Goal: Use online tool/utility: Use online tool/utility

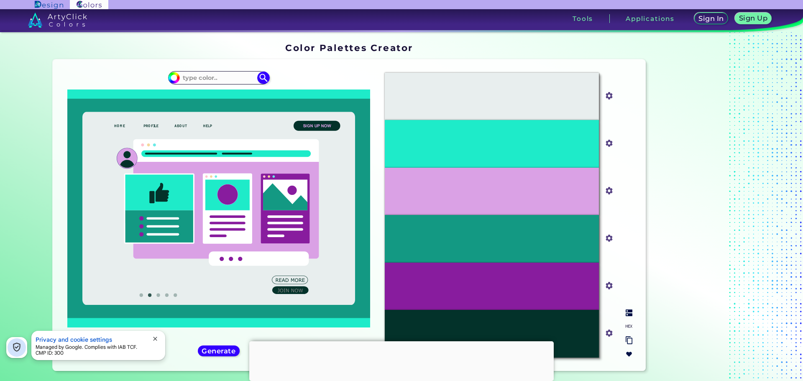
click at [606, 144] on input "#1eebc9" at bounding box center [608, 142] width 10 height 10
click at [241, 76] on input at bounding box center [219, 77] width 78 height 11
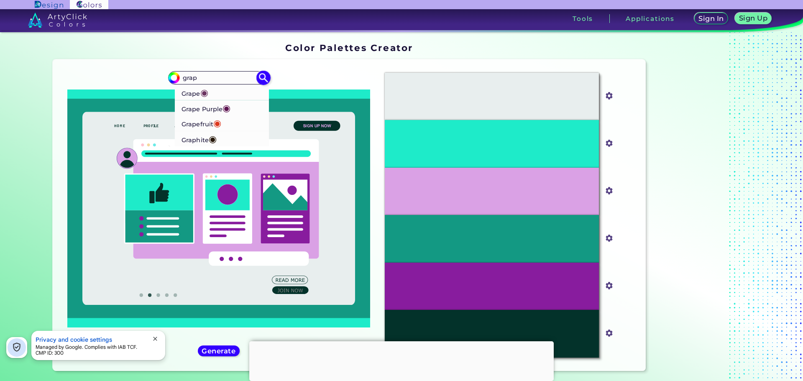
type input "grap"
click at [207, 134] on p "Graphite ◉" at bounding box center [199, 138] width 35 height 15
type input "#251607"
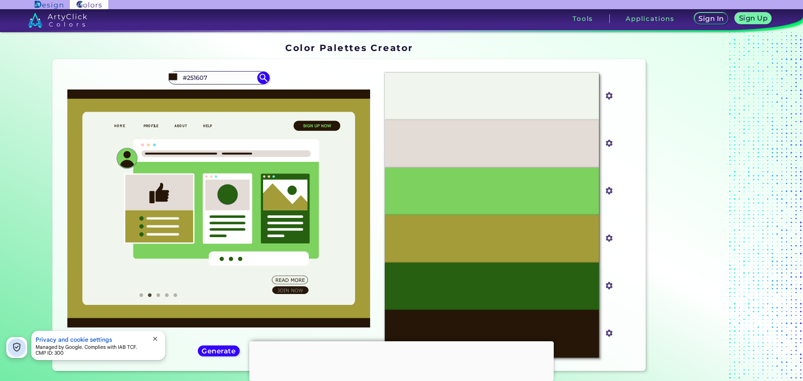
drag, startPoint x: 233, startPoint y: 80, endPoint x: 110, endPoint y: 68, distance: 123.7
click at [110, 68] on div "#251607 #251607 Grape ◉ Grape Purple ◉ Grapefruit ◉ Graphite ◉ Generate ◉" at bounding box center [218, 215] width 319 height 298
click at [250, 75] on input at bounding box center [219, 77] width 78 height 11
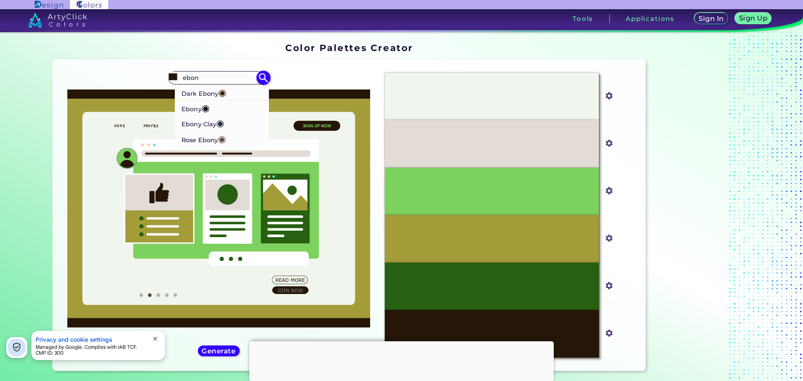
type input "ebon"
click at [210, 128] on p "[PERSON_NAME] ◉" at bounding box center [203, 122] width 43 height 15
type input "#26283b"
type input "#26283B"
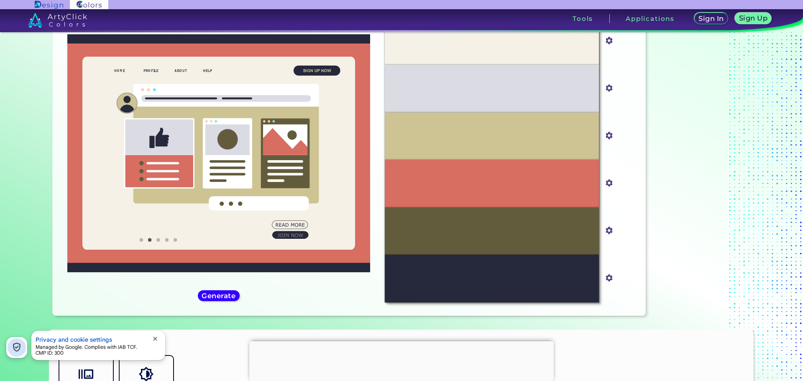
scroll to position [54, 0]
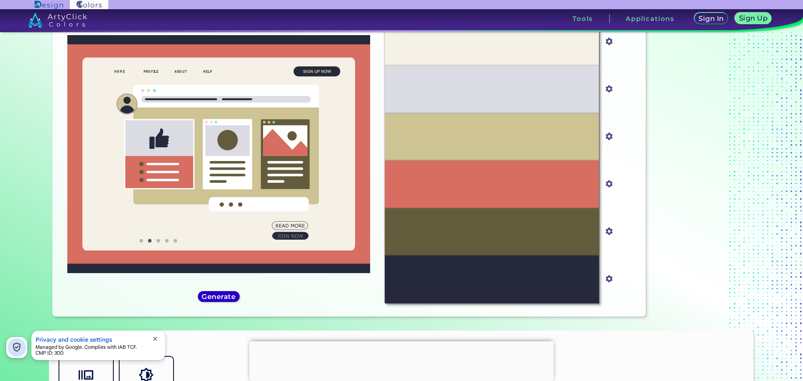
click at [218, 300] on h5 "Generate" at bounding box center [219, 296] width 32 height 7
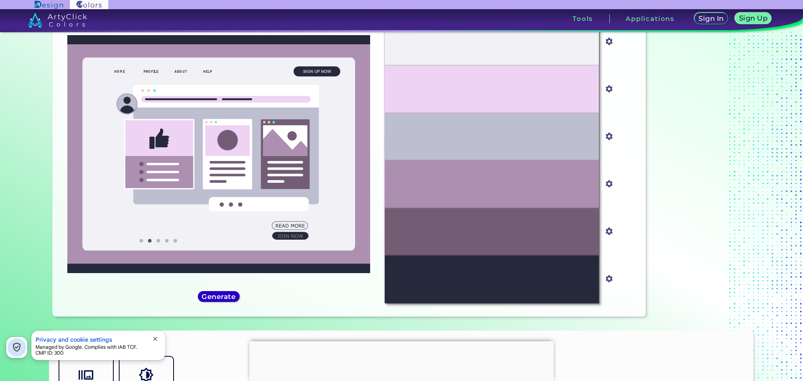
click at [218, 300] on h5 "Generate" at bounding box center [219, 296] width 36 height 7
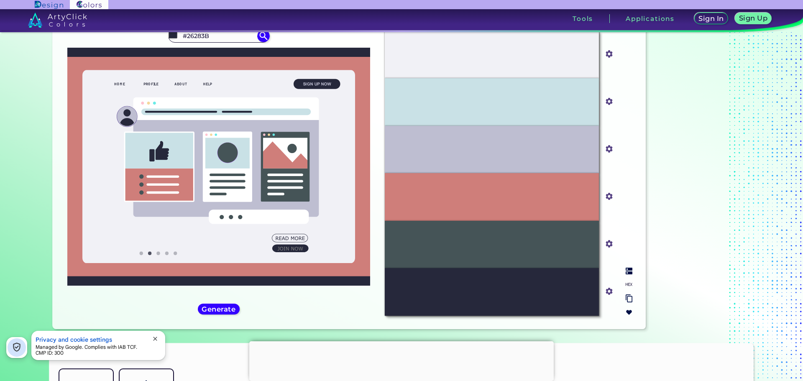
scroll to position [0, 0]
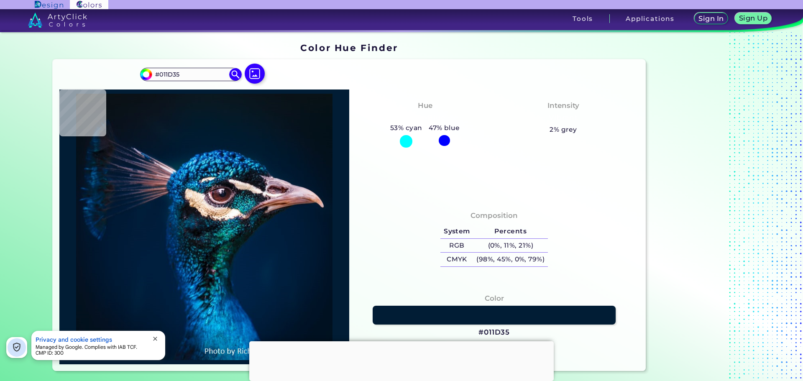
type input "#001d35"
type input "#001D35"
type input "#001f38"
type input "#001F38"
type input "#002039"
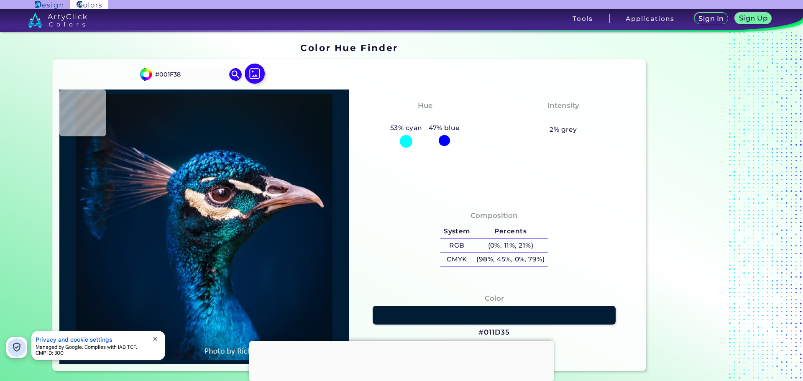
type input "#002039"
type input "#001f37"
type input "#001F37"
type input "#014a9e"
type input "#014A9E"
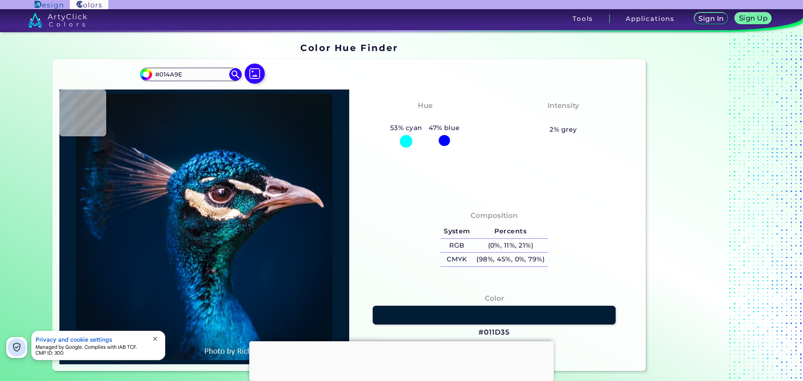
type input "#2591cb"
type input "#2591CB"
type input "#1b84ae"
type input "#1B84AE"
type input "#00275a"
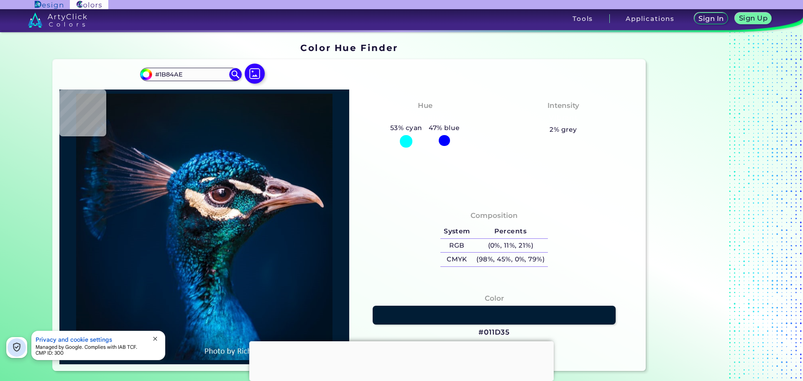
type input "#00275A"
type input "#014e75"
type input "#014E75"
type input "#033566"
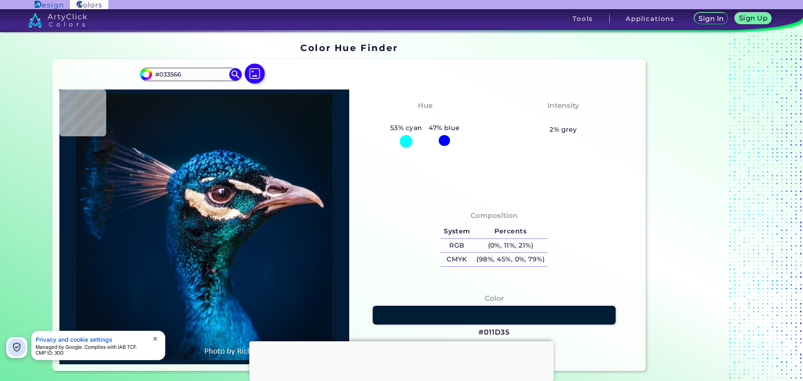
type input "#00303d"
type input "#00303D"
type input "#0a475a"
type input "#0A475A"
type input "#042a3f"
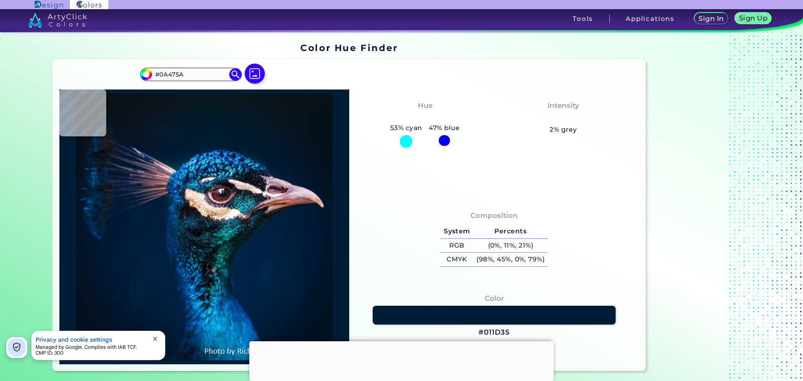
type input "#042A3F"
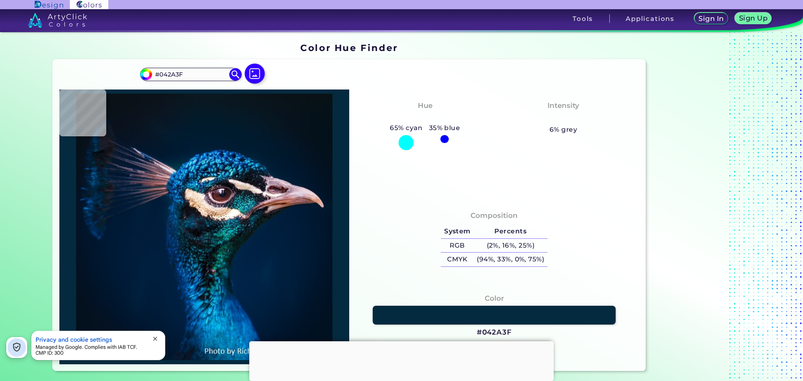
type input "#3996ad"
type input "#3996AD"
type input "#00697e"
type input "#00697E"
type input "#b1fafc"
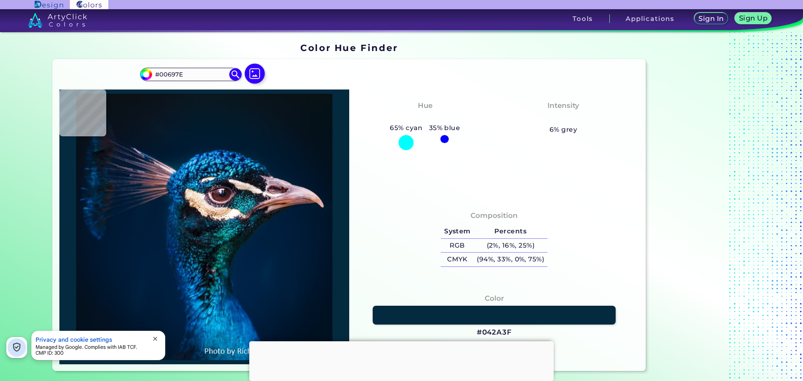
type input "#B1FAFC"
type input "#004d74"
type input "#004D74"
type input "#04426d"
type input "#04426D"
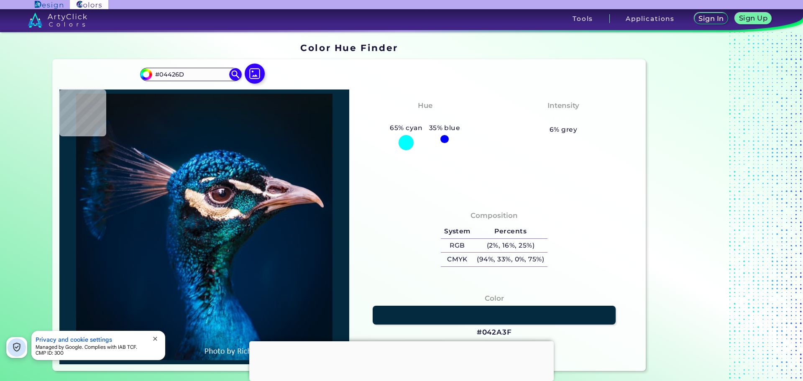
type input "#050e19"
type input "#050E19"
type input "#013d59"
type input "#013D59"
type input "#0b5365"
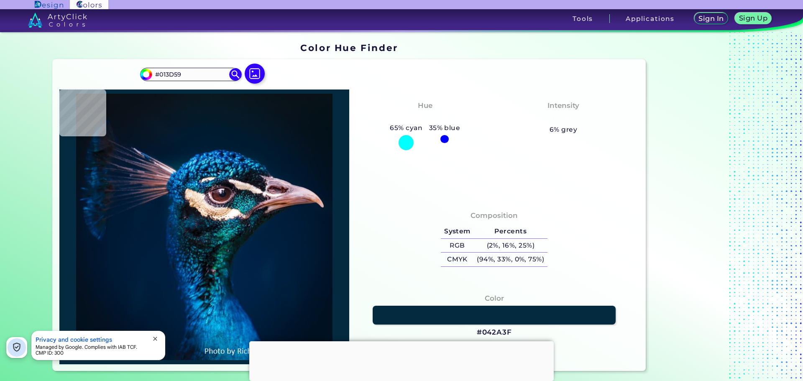
type input "#0B5365"
type input "#051625"
type input "#081d2e"
type input "#081D2E"
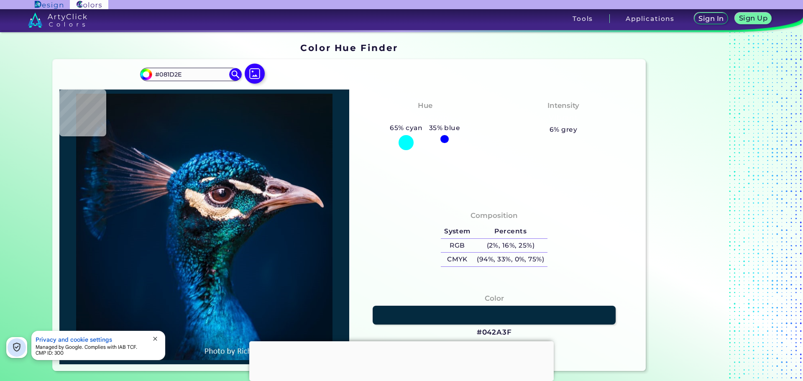
type input "#052434"
type input "#114153"
type input "#04374b"
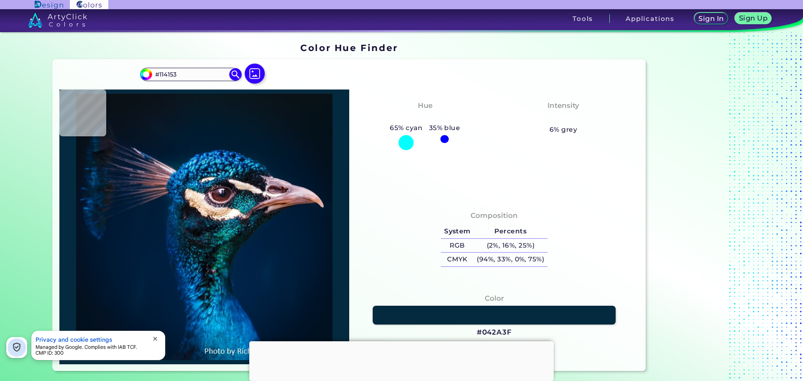
type input "#04374B"
type input "#002235"
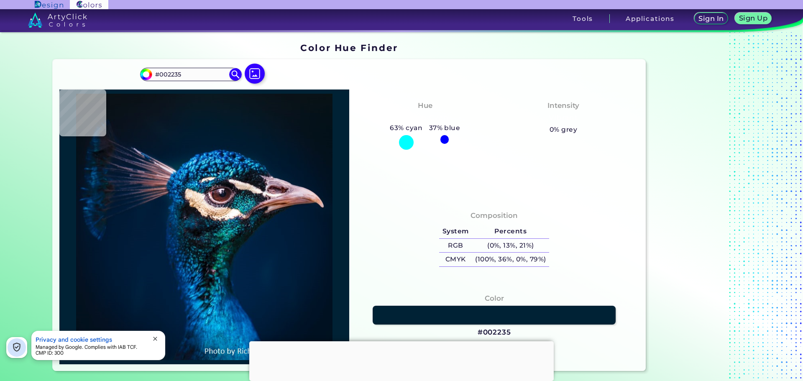
type input "#051523"
type input "#070c1b"
type input "#070C1B"
type input "#031d2b"
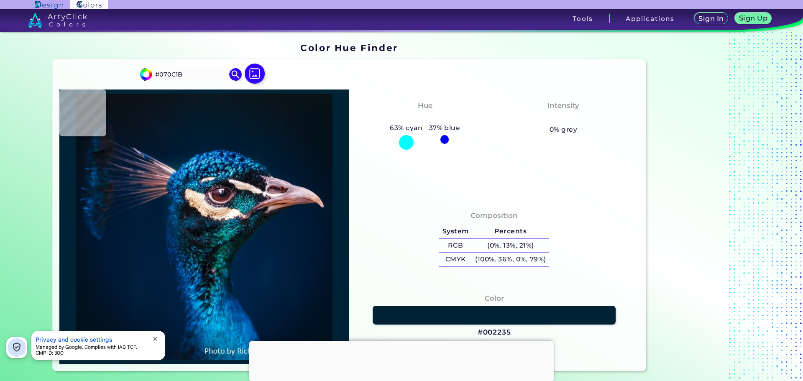
type input "#031D2B"
type input "#093240"
type input "#0c4653"
type input "#0C4653"
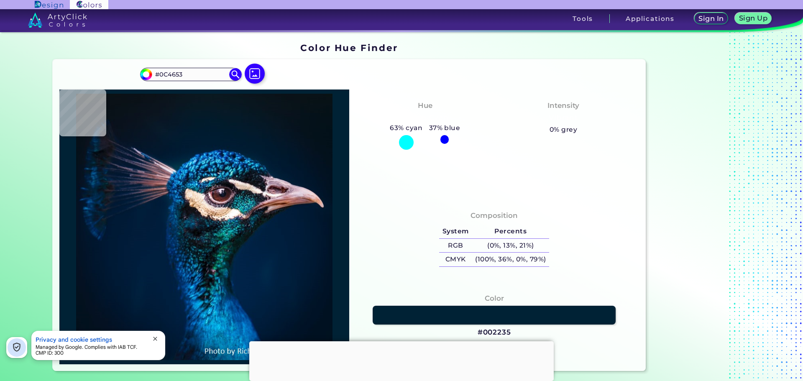
type input "#266f81"
type input "#266F81"
type input "#2984a4"
type input "#2984A4"
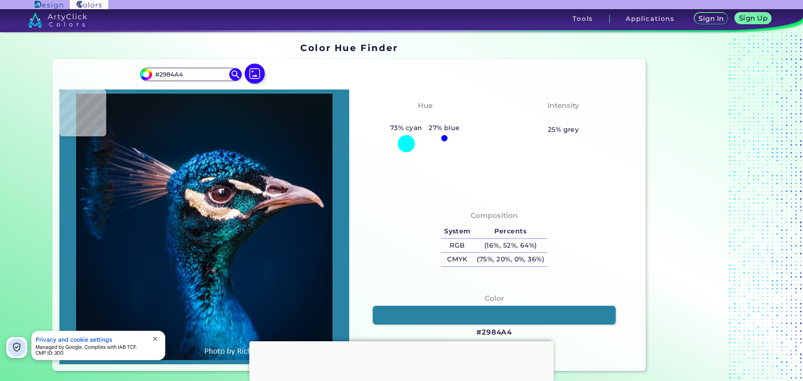
type input "#136b90"
type input "#136B90"
type input "#0d5f87"
type input "#0D5F87"
type input "#297eaa"
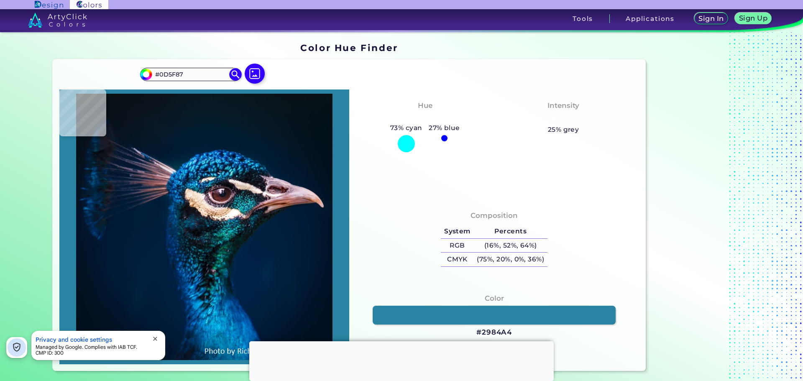
type input "#297EAA"
type input "#2280af"
type input "#2280AF"
type input "#054168"
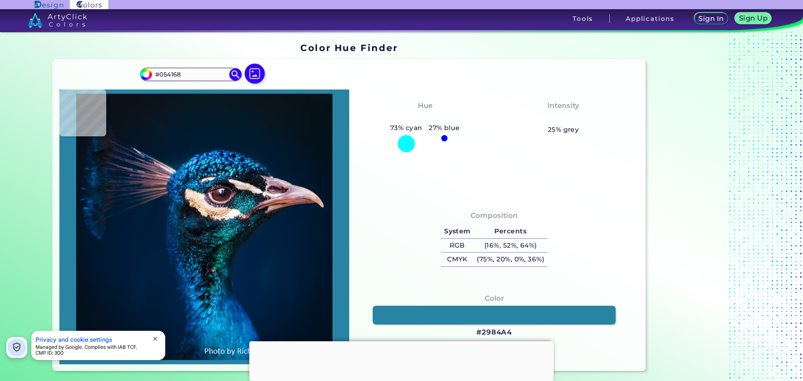
type input "#001730"
type input "#032040"
type input "#03213e"
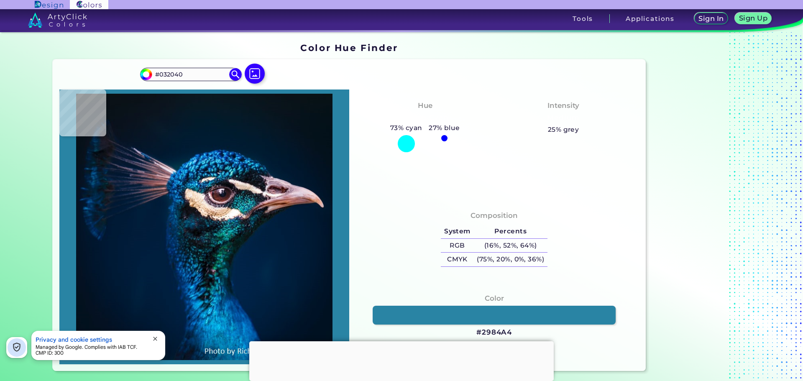
type input "#03213E"
type input "#156cb5"
type input "#156CB5"
type input "#217bb9"
type input "#217BB9"
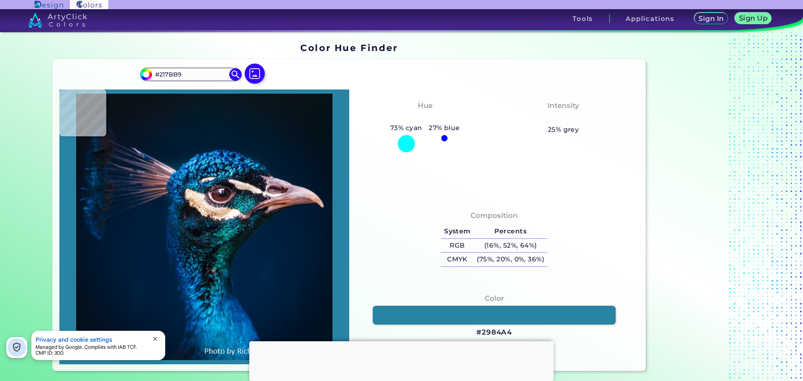
type input "#3fc3f6"
type input "#3FC3F6"
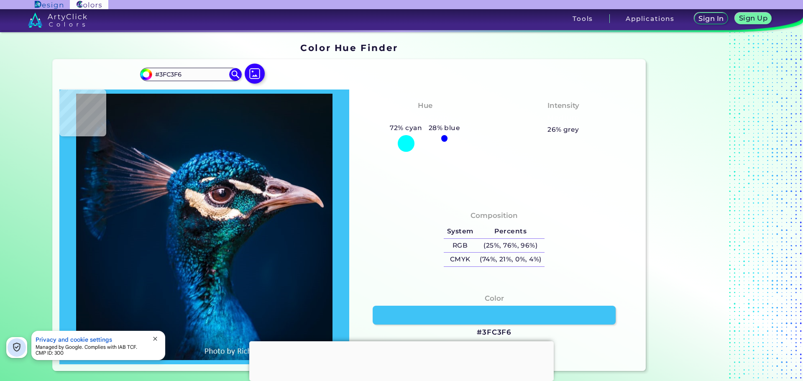
type input "#047fbe"
type input "#047FBE"
type input "#1774c8"
type input "#1774C8"
type input "#096eaa"
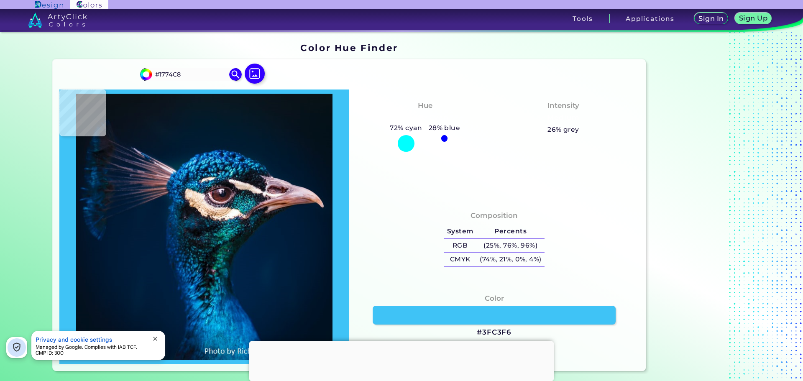
type input "#096EAA"
type input "#0b568b"
type input "#0B568B"
type input "#1366a4"
type input "#1366A4"
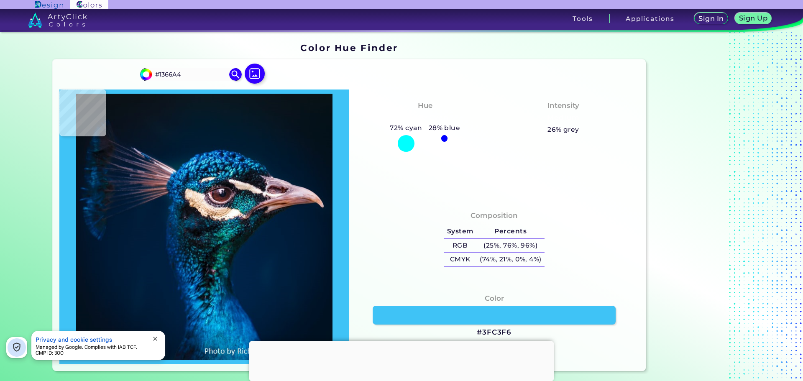
type input "#054d9b"
type input "#054D9B"
type input "#104eaf"
type input "#104EAF"
type input "#023496"
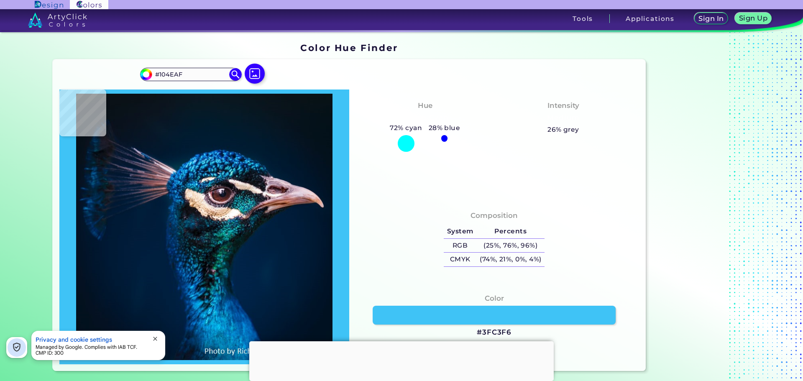
type input "#023496"
type input "#114bb9"
type input "#114BB9"
type input "#002d93"
type input "#002D93"
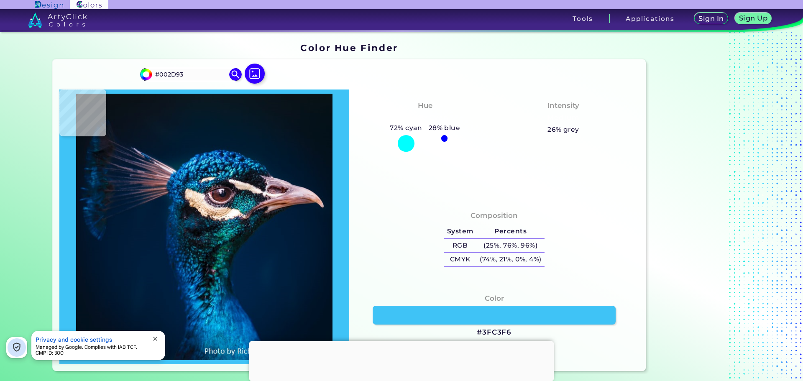
type input "#024b9f"
type input "#024B9F"
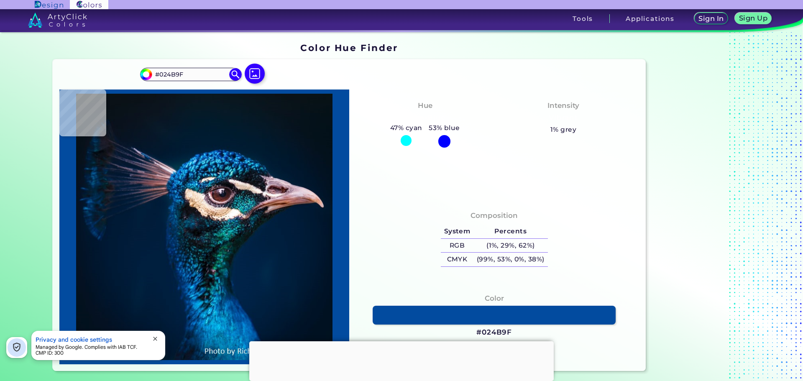
type input "#0156a6"
type input "#0156A6"
type input "#0560b2"
type input "#0560B2"
type input "#0865b9"
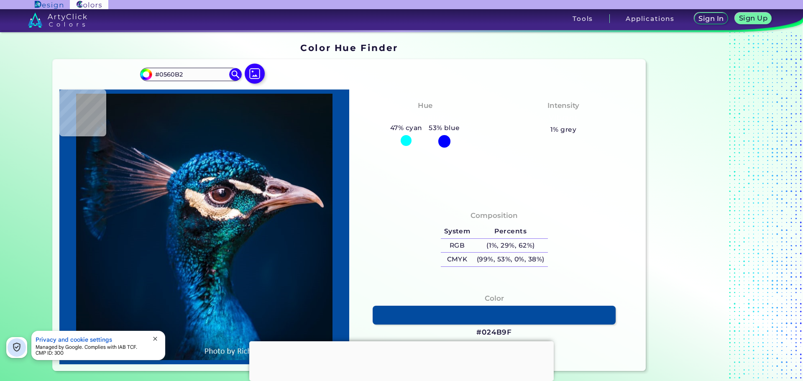
type input "#0865B9"
type input "#045db2"
type input "#045DB2"
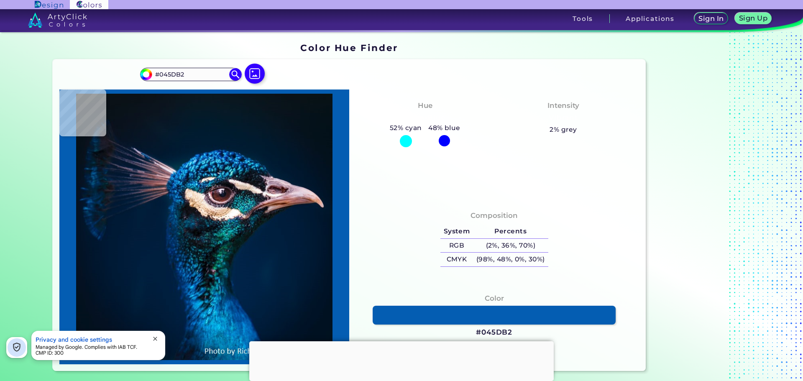
type input "#0867b7"
type input "#0867B7"
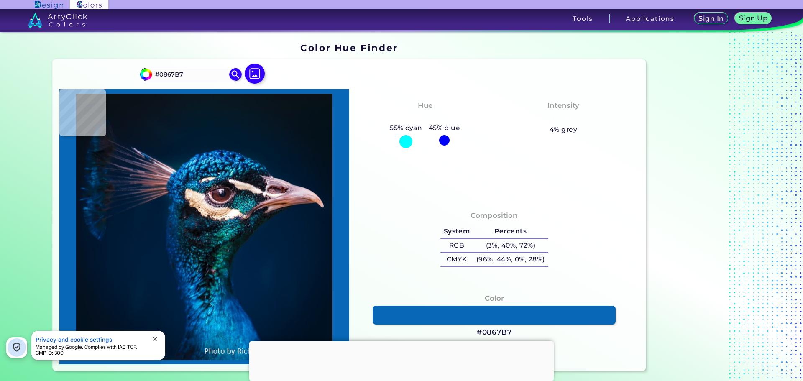
type input "#187ec8"
type input "#187EC8"
type input "#002954"
type input "#001d35"
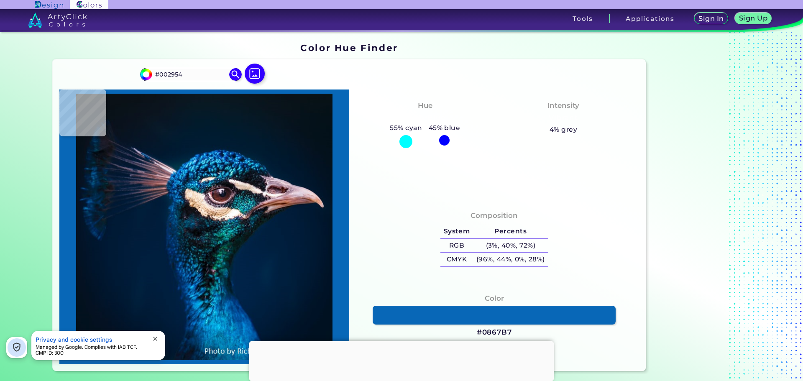
type input "#001D35"
type input "#001d33"
type input "#001D33"
type input "#001c32"
type input "#001C32"
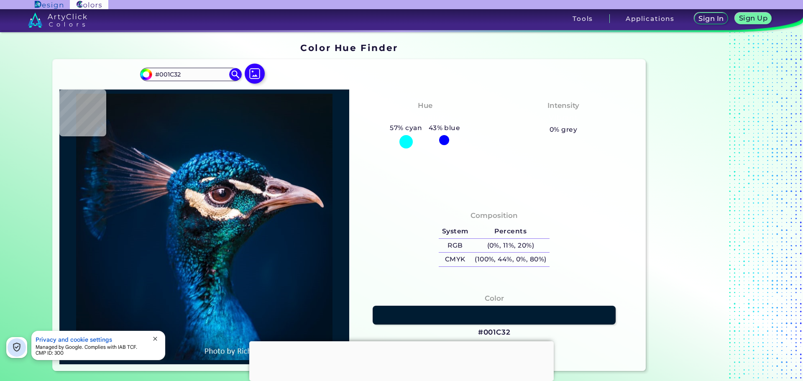
type input "#001b32"
type input "#001B32"
type input "#011b33"
type input "#011B33"
type input "#001a32"
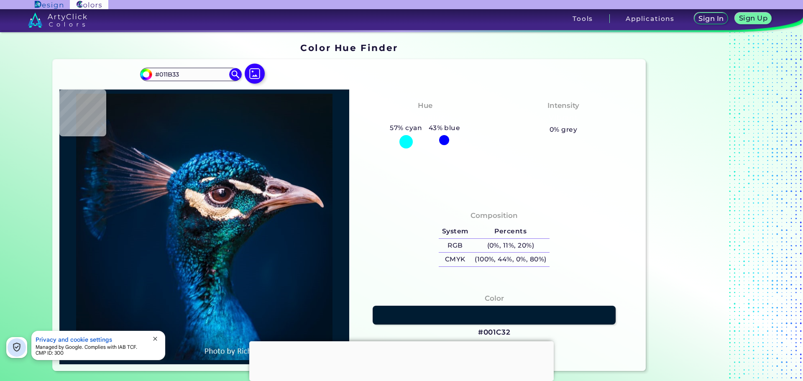
type input "#001A32"
type input "#001a31"
type input "#001A31"
type input "#001b30"
type input "#001B30"
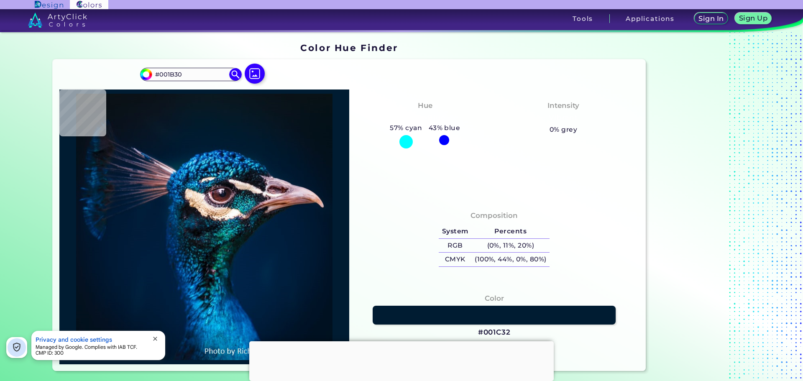
type input "#001a30"
type input "#001A30"
type input "#001a31"
type input "#001A31"
type input "#001b30"
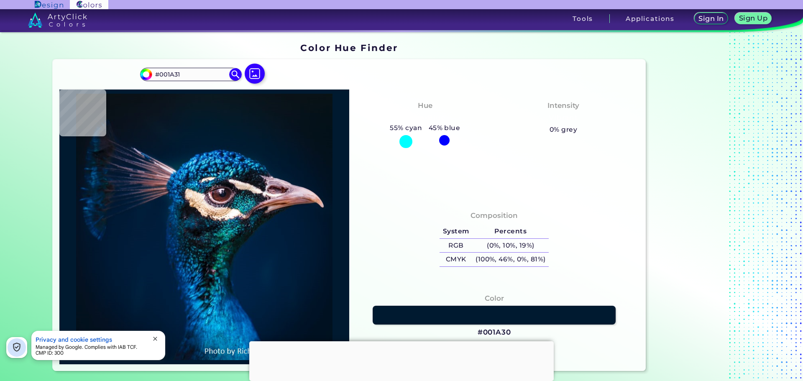
type input "#001B30"
type input "#001b2f"
type input "#001B2F"
type input "#001b2e"
type input "#001B2E"
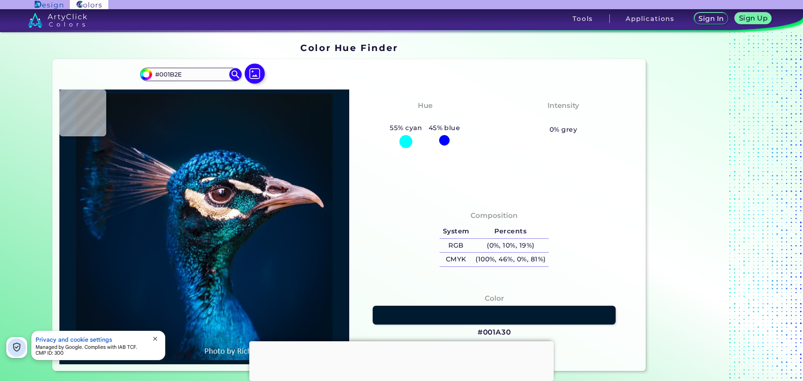
type input "#011a2e"
type input "#011A2E"
type input "#031a2c"
type input "#031A2C"
type input "#031a2a"
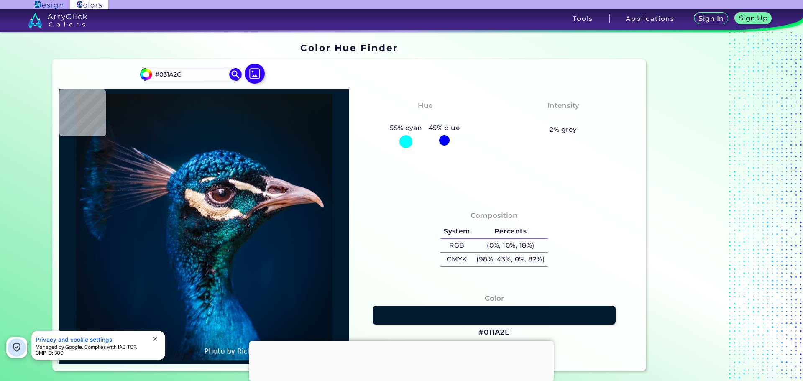
type input "#031A2A"
type input "#04192a"
type input "#04192A"
type input "#051827"
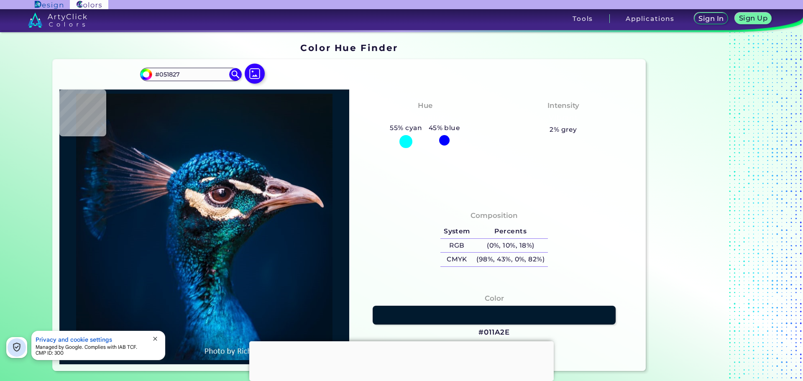
type input "#051826"
type input "#061826"
type input "#051723"
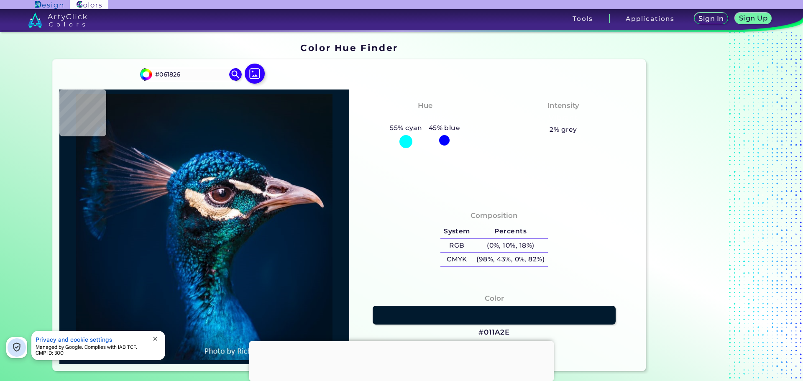
type input "#051723"
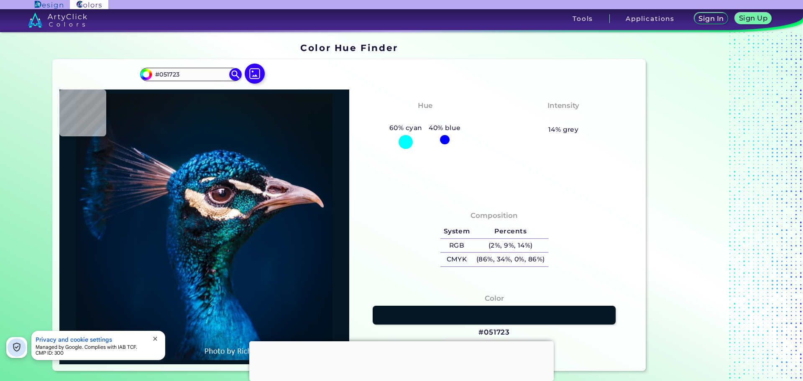
type input "#051623"
type input "#071623"
type input "#081623"
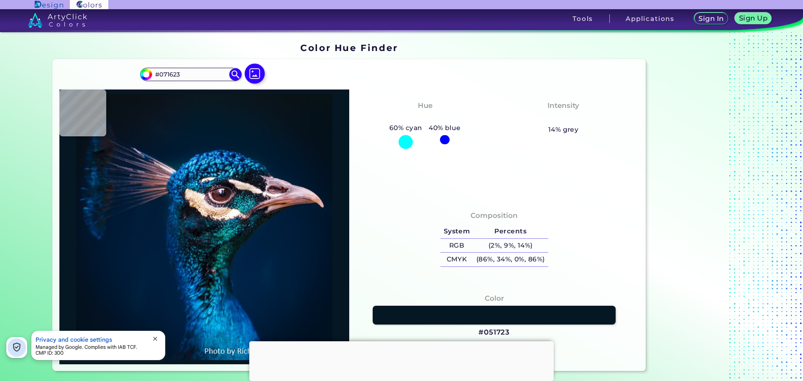
type input "#081623"
type input "#081621"
type input "#07151e"
type input "#07151E"
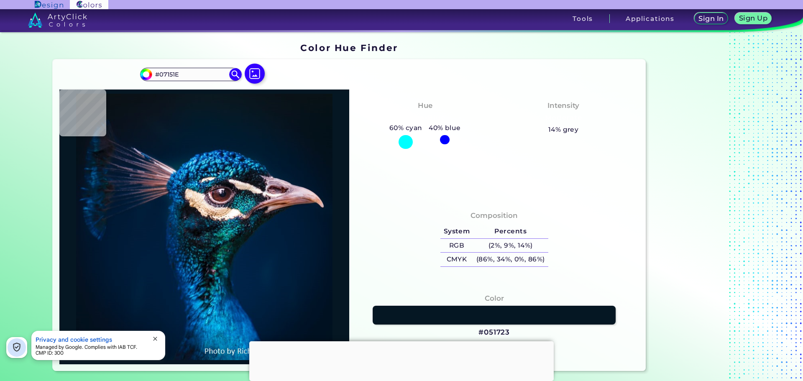
type input "#06141d"
type input "#06141D"
type input "#07141d"
type input "#07141D"
type input "#07131d"
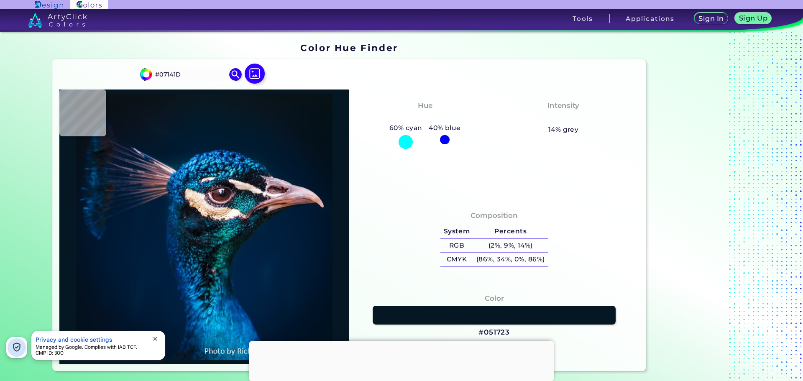
type input "#07131D"
type input "#071420"
type input "#071520"
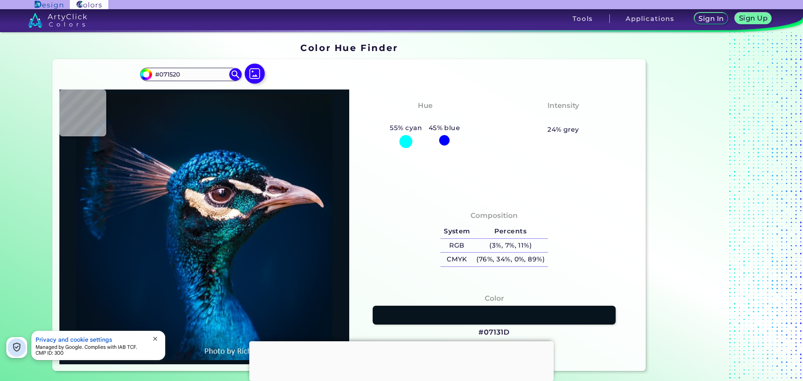
type input "#071521"
type input "#071522"
type input "#061623"
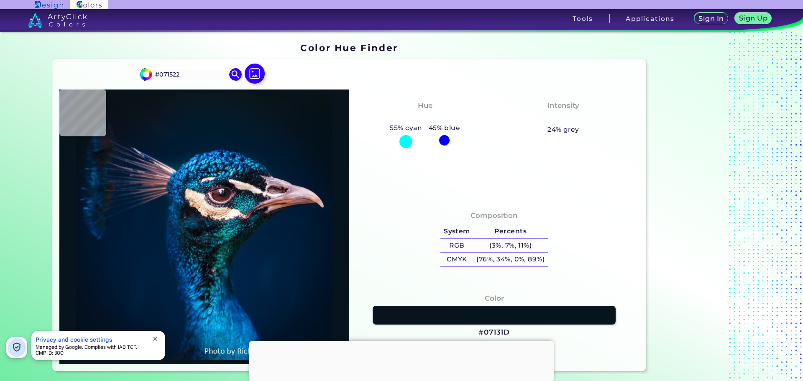
type input "#061623"
type input "#061826"
type input "#041725"
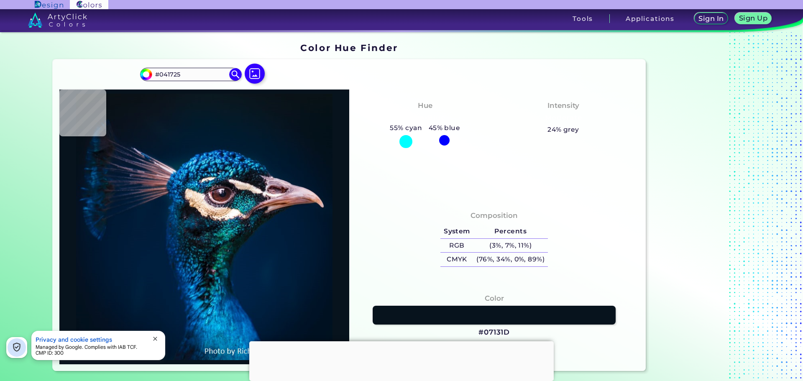
type input "#021728"
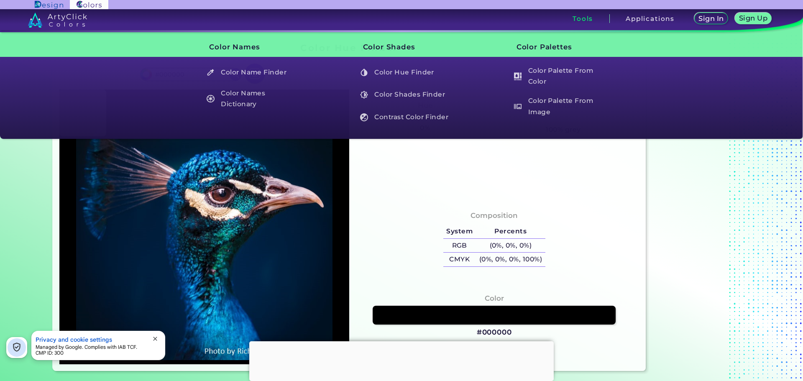
click at [580, 18] on h3 "Tools" at bounding box center [583, 18] width 21 height 6
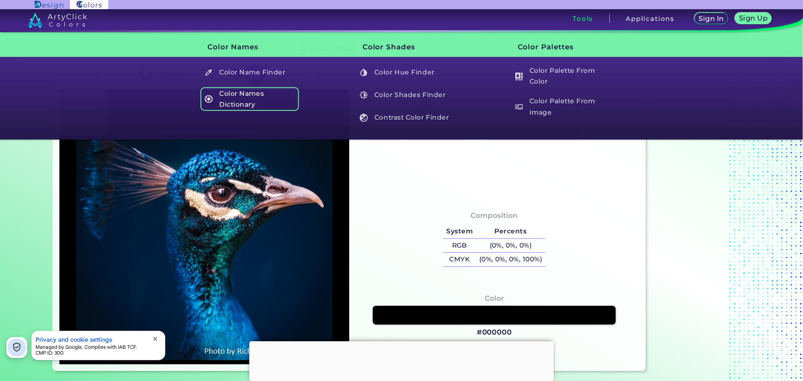
click at [251, 106] on h5 "Color Names Dictionary" at bounding box center [250, 99] width 98 height 24
